Goal: Task Accomplishment & Management: Use online tool/utility

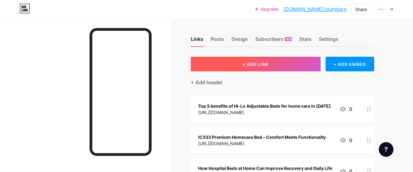
click at [251, 63] on span "+ ADD LINK" at bounding box center [256, 64] width 26 height 5
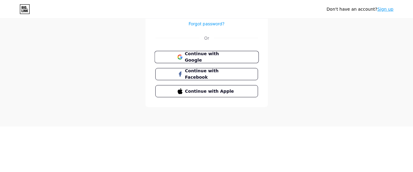
click at [215, 57] on div "Login Log In Forgot password? Or Continue with Google Continue with Facebook Co…" at bounding box center [207, 23] width 122 height 167
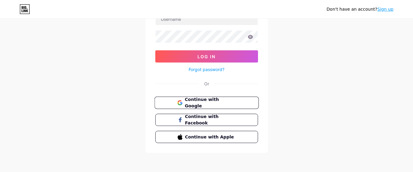
click at [210, 109] on button "Continue with Google" at bounding box center [206, 103] width 104 height 13
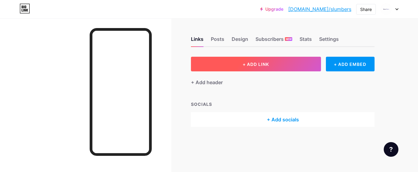
click at [248, 65] on span "+ ADD LINK" at bounding box center [256, 64] width 26 height 5
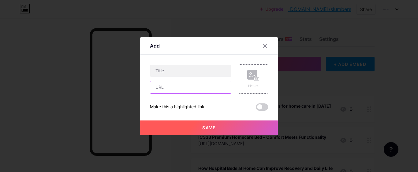
click at [177, 87] on input "text" at bounding box center [190, 87] width 81 height 12
paste input "[URL][DOMAIN_NAME]"
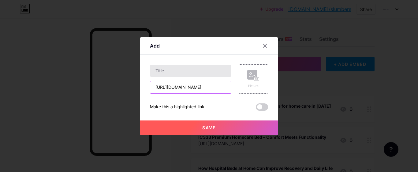
type input "[URL][DOMAIN_NAME]"
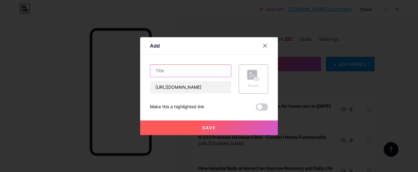
click at [182, 71] on input "text" at bounding box center [190, 71] width 81 height 12
paste input "How a Hi Low Adjustable Bed Helps Seniors with Mobility Challenges"
type input "How a Hi Low Adjustable Bed Helps Seniors with Mobility Challenges"
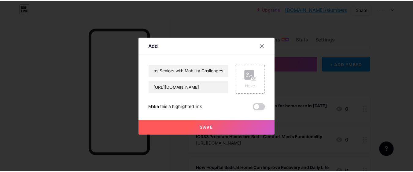
scroll to position [0, 0]
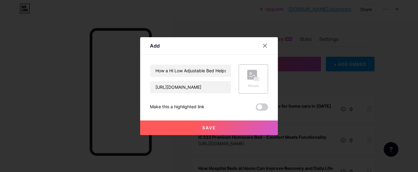
click at [208, 126] on span "Save" at bounding box center [209, 127] width 14 height 5
